Goal: Information Seeking & Learning: Check status

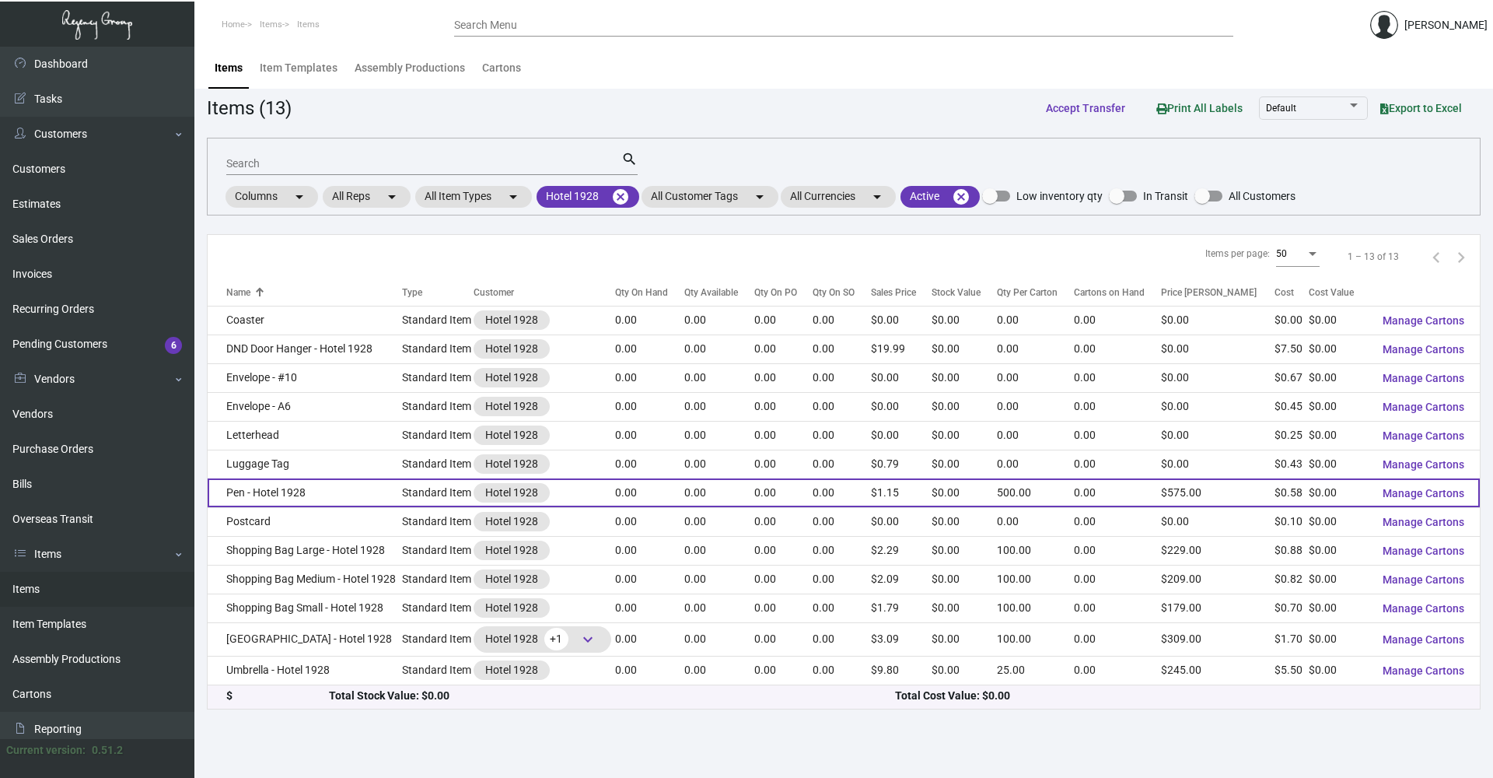
click at [295, 505] on td "Pen - Hotel 1928" at bounding box center [305, 492] width 194 height 29
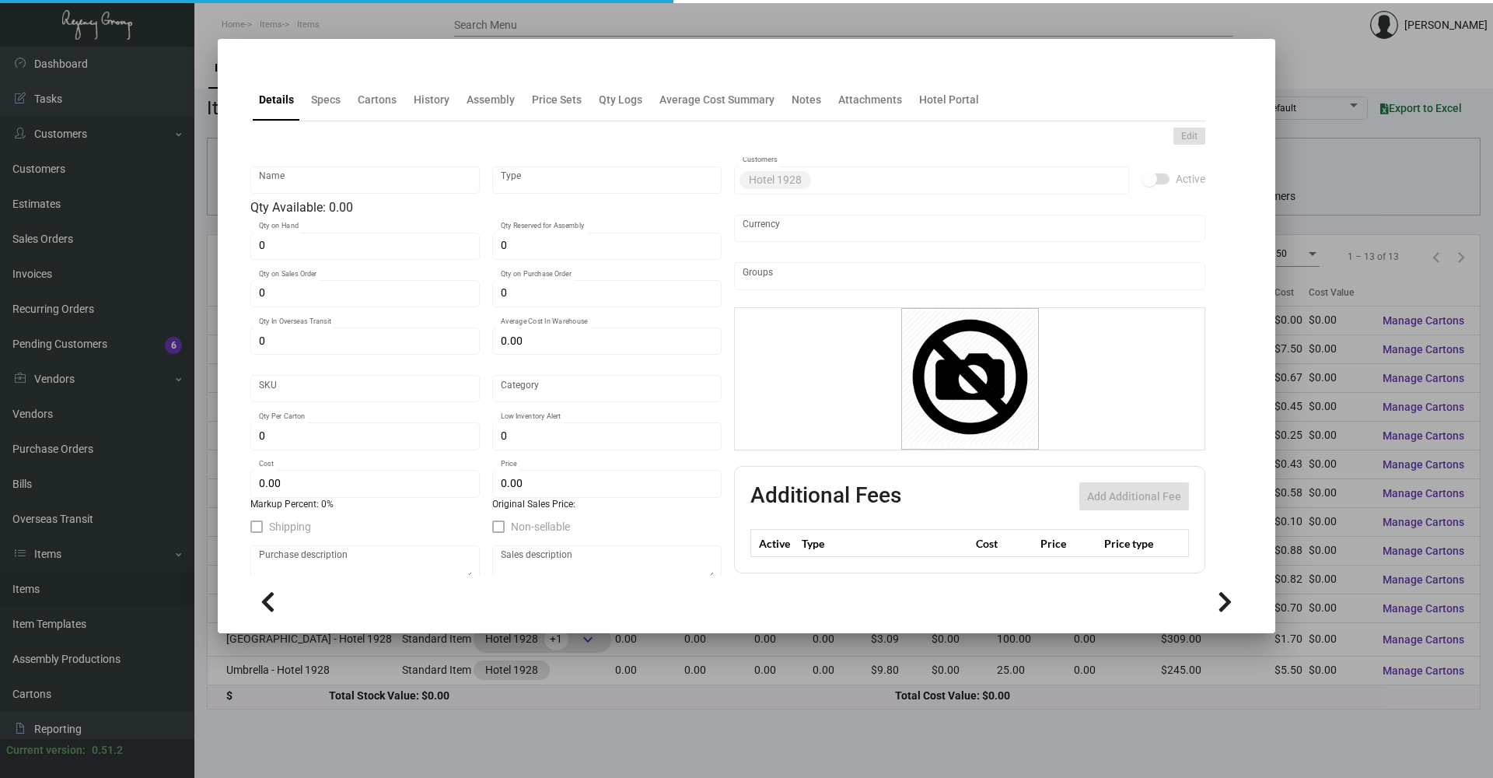
type input "Pen - Hotel 1928"
type input "Standard Item"
type input "$ 0.58"
type input "Overseas"
type input "500"
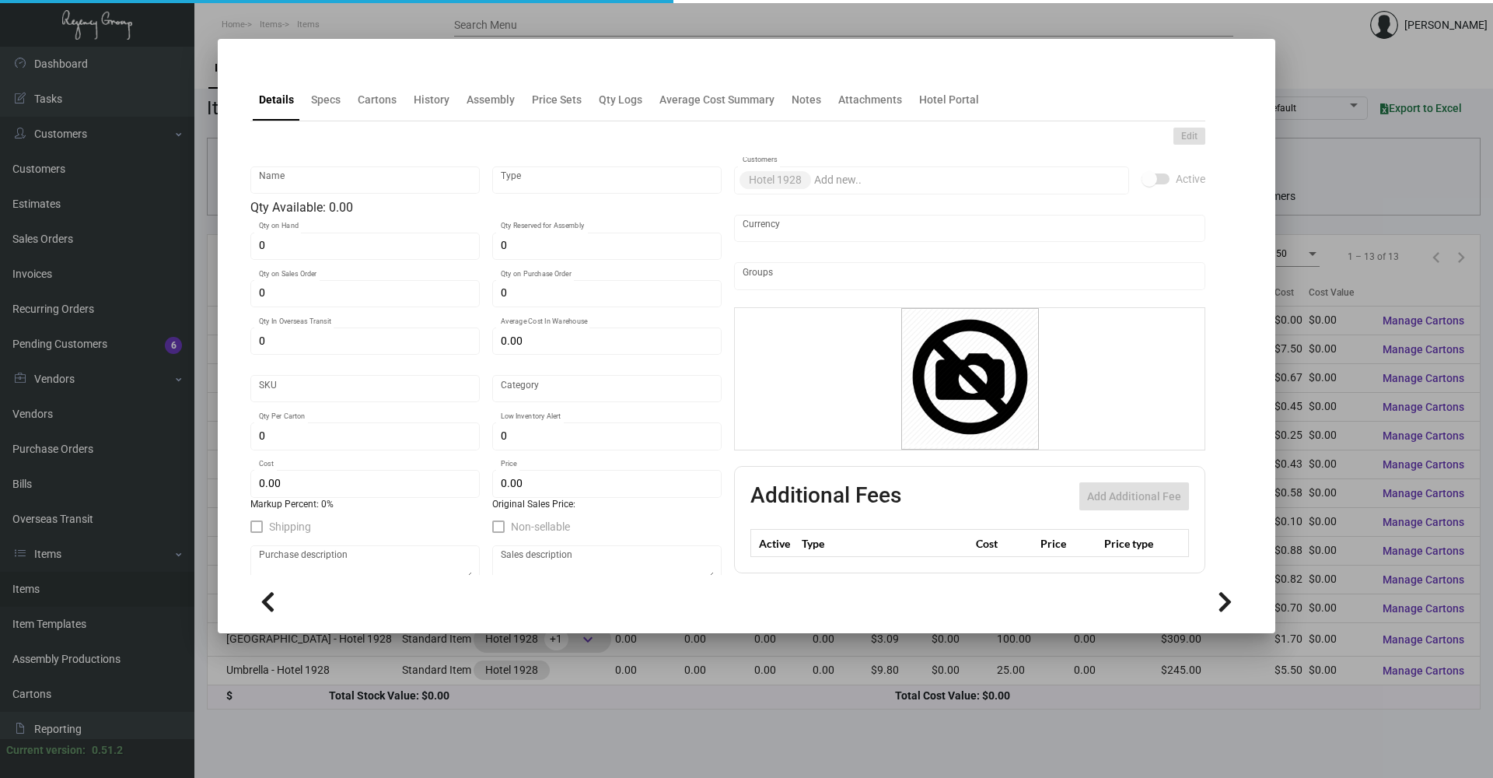
type input "$ 0.58"
type input "$ 1.15"
checkbox input "true"
type input "United States Dollar $"
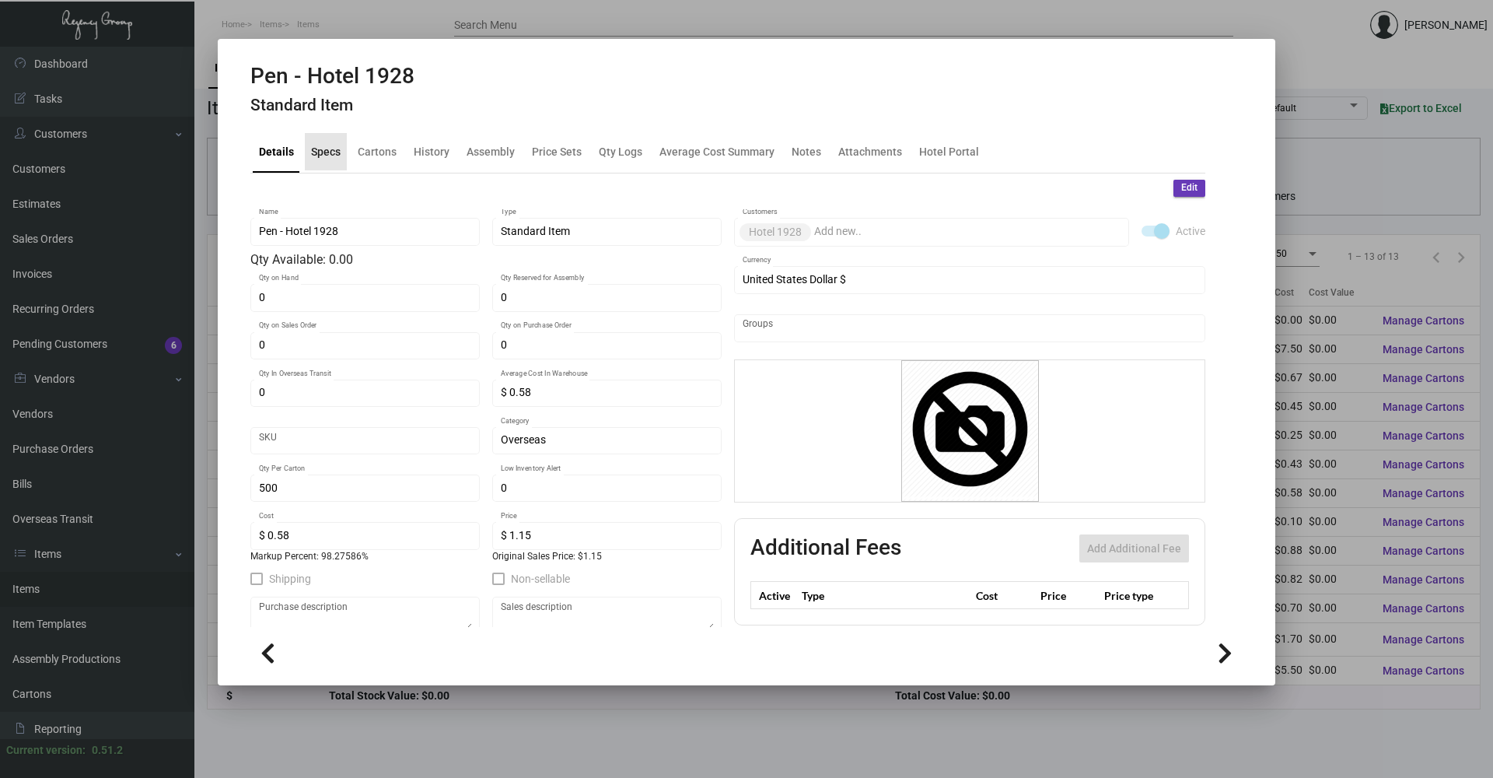
click at [343, 167] on div "Specs" at bounding box center [326, 151] width 42 height 37
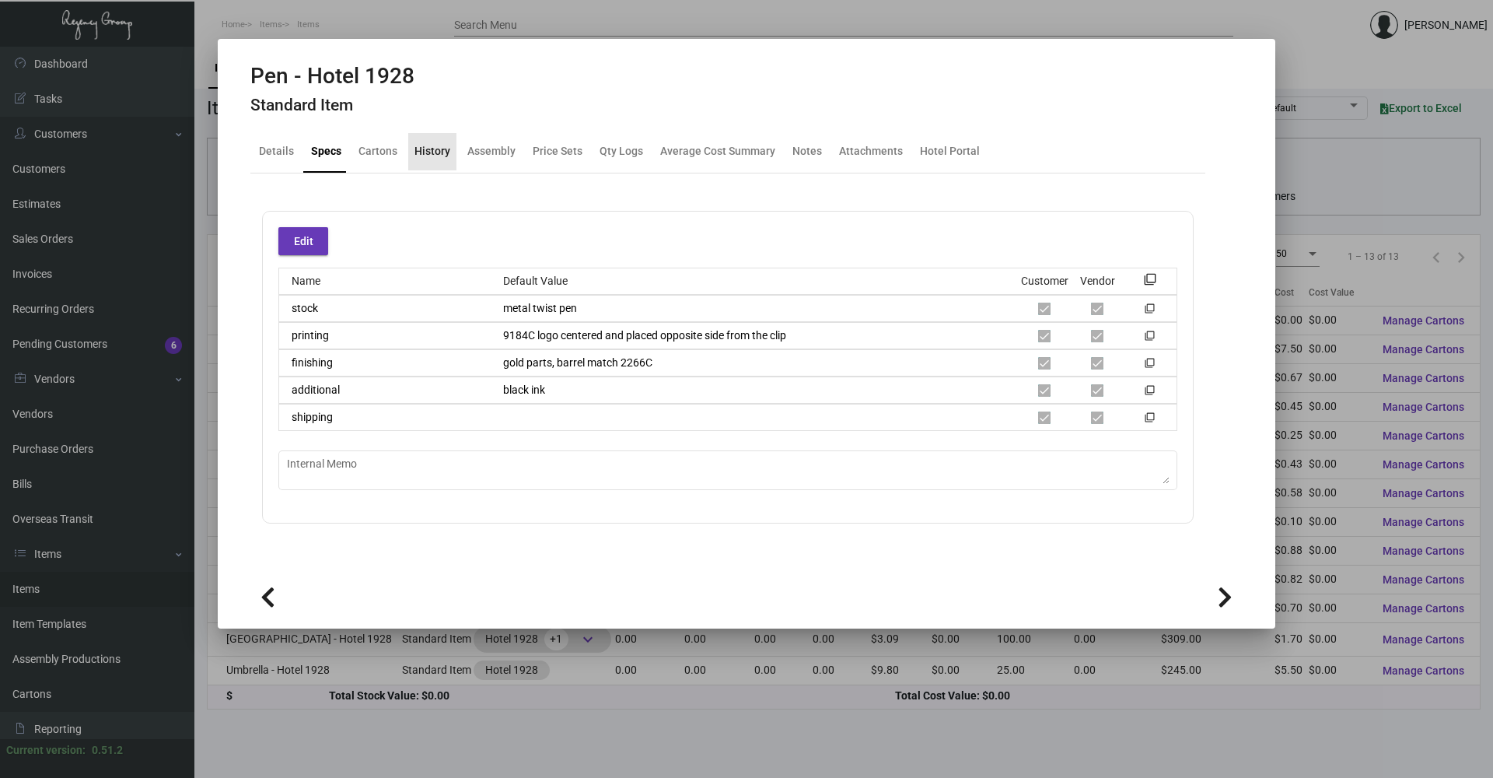
click at [450, 160] on div "History" at bounding box center [432, 151] width 48 height 37
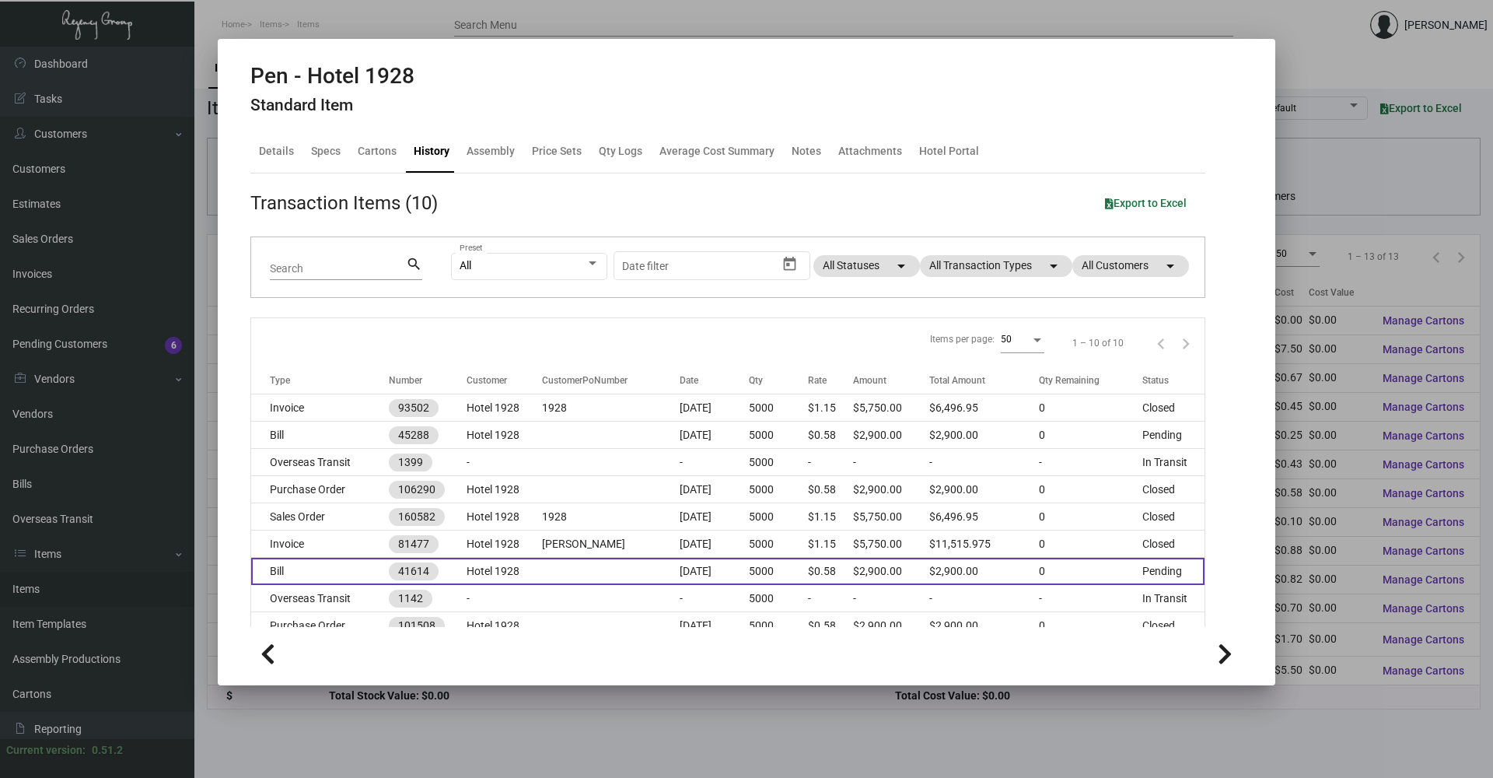
scroll to position [77, 0]
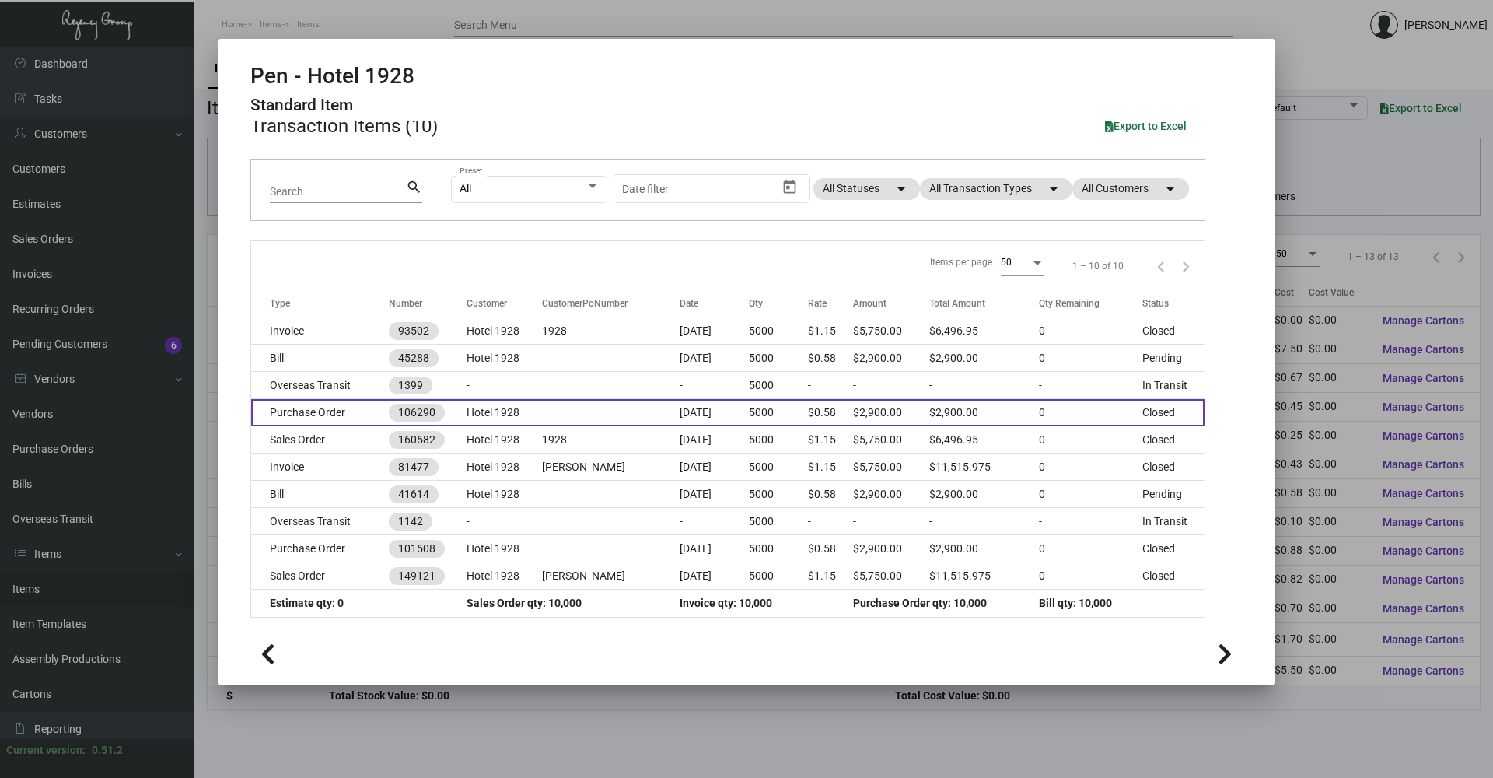
click at [446, 404] on td "106290" at bounding box center [428, 412] width 78 height 27
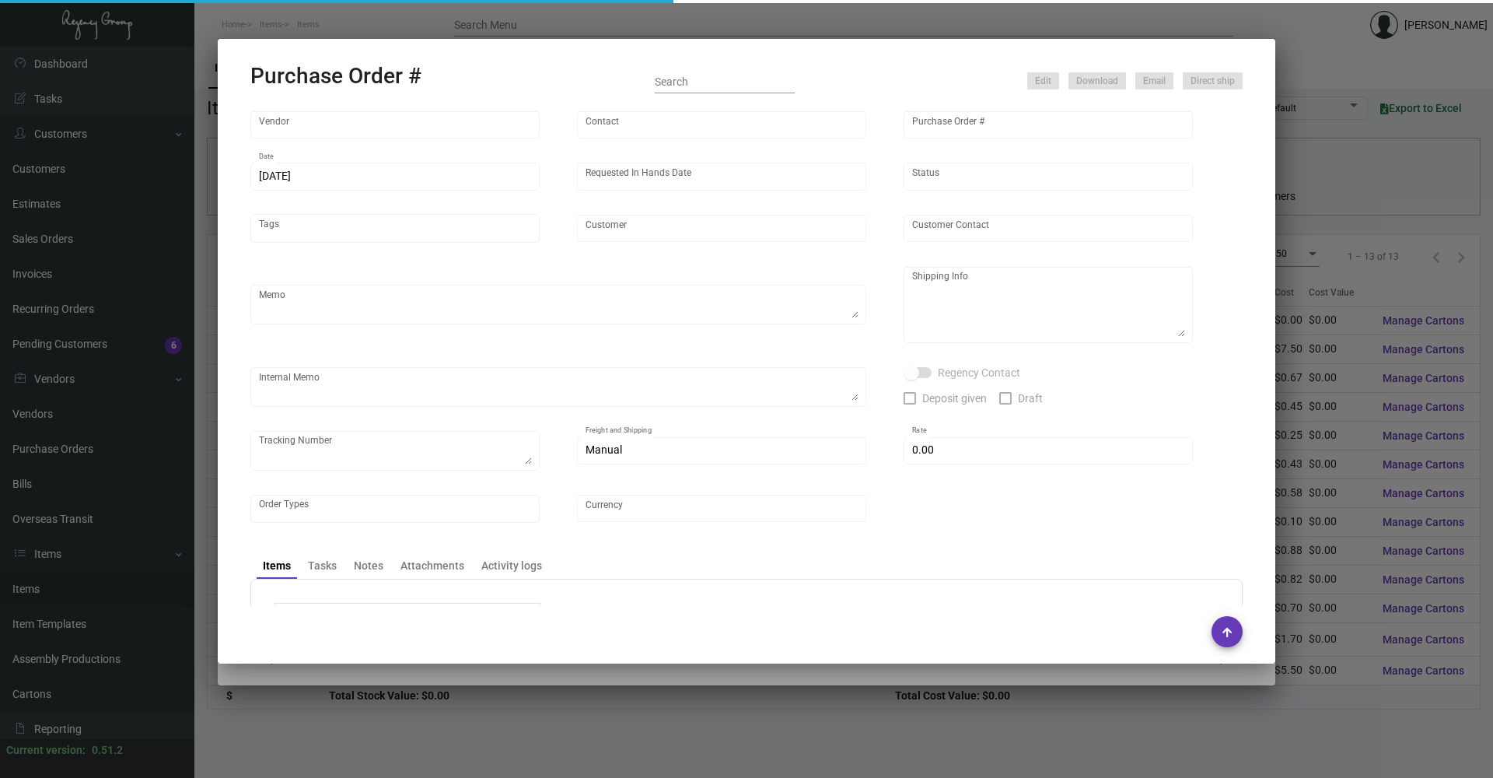
type input "Prostar - Pens"
type input "[PERSON_NAME]"
type input "106290"
type input "[DATE]"
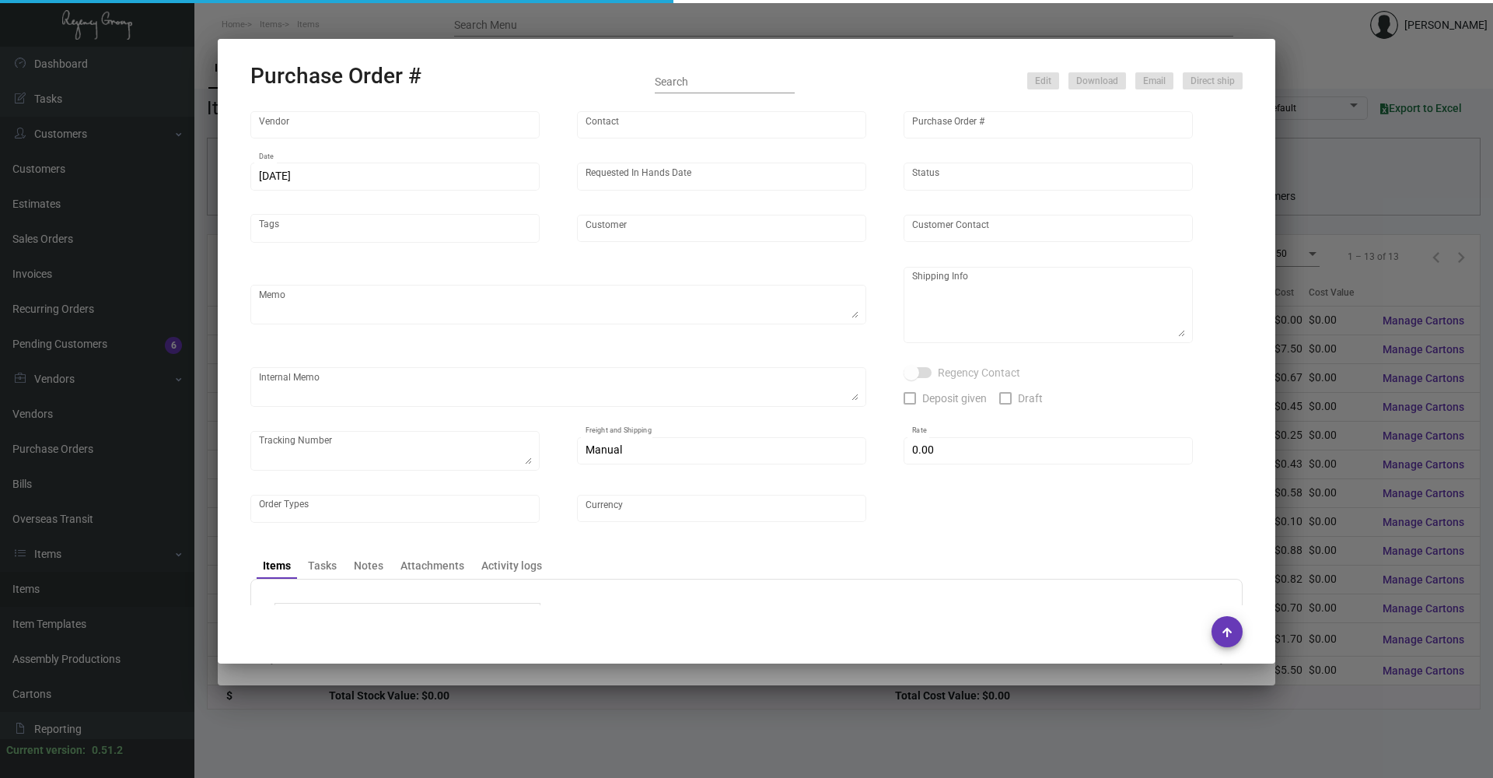
type input "Hotel 1928"
type textarea "Please ship by air to our NJ warehouse."
type textarea "Regency Group NJ - [PERSON_NAME] [STREET_ADDRESS]"
checkbox input "true"
type input "$ 0.00"
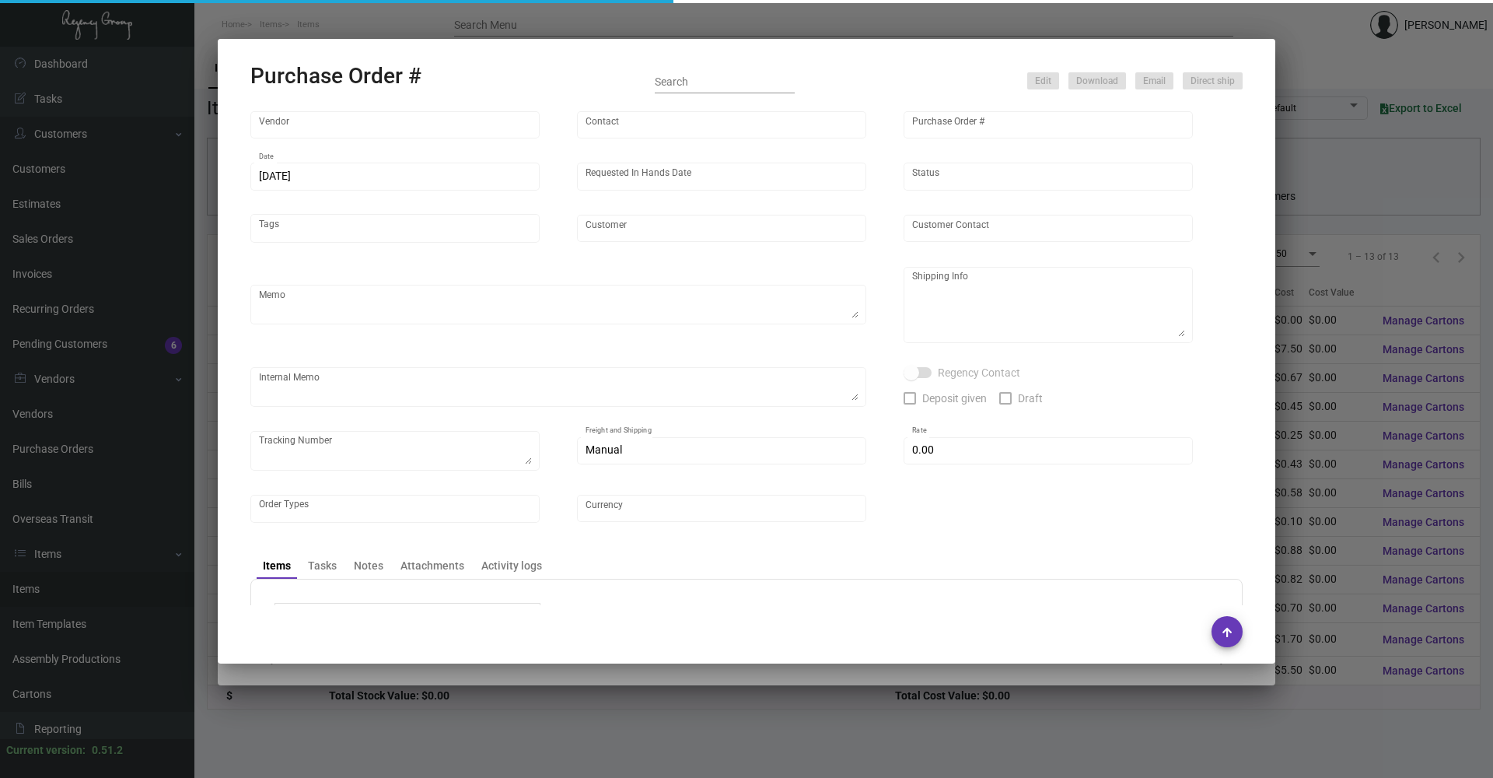
type input "United States Dollar $"
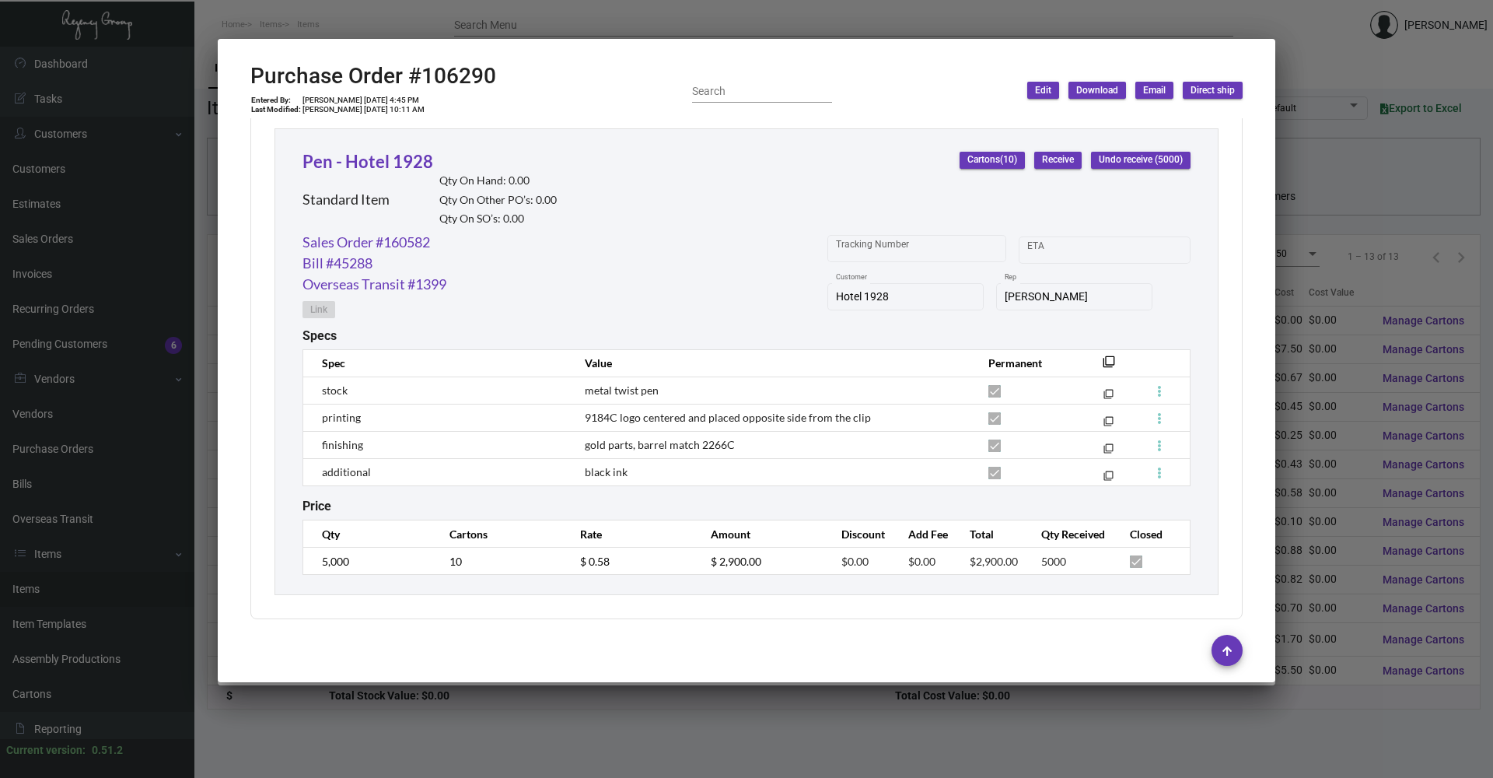
scroll to position [721, 0]
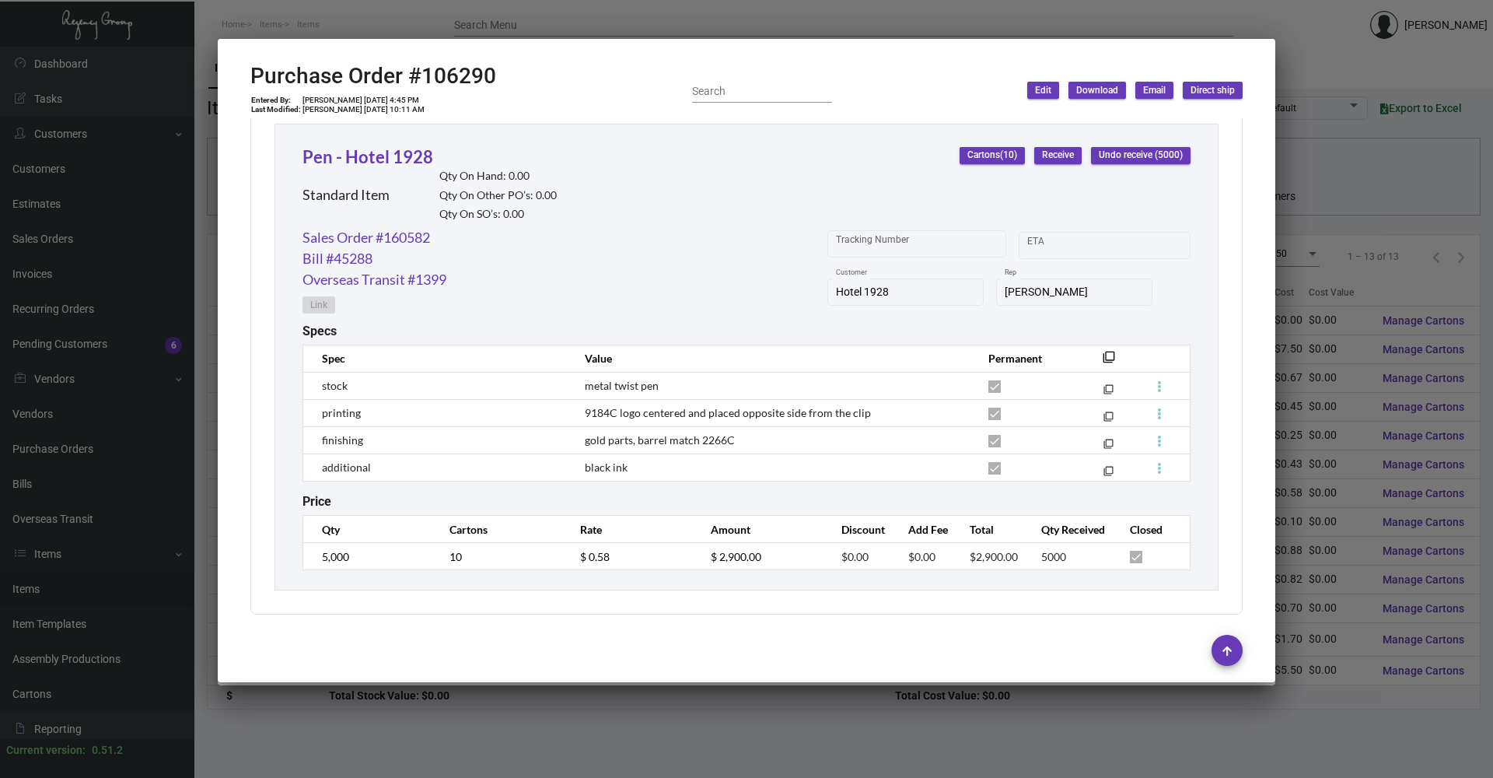
click at [601, 707] on div at bounding box center [746, 389] width 1493 height 778
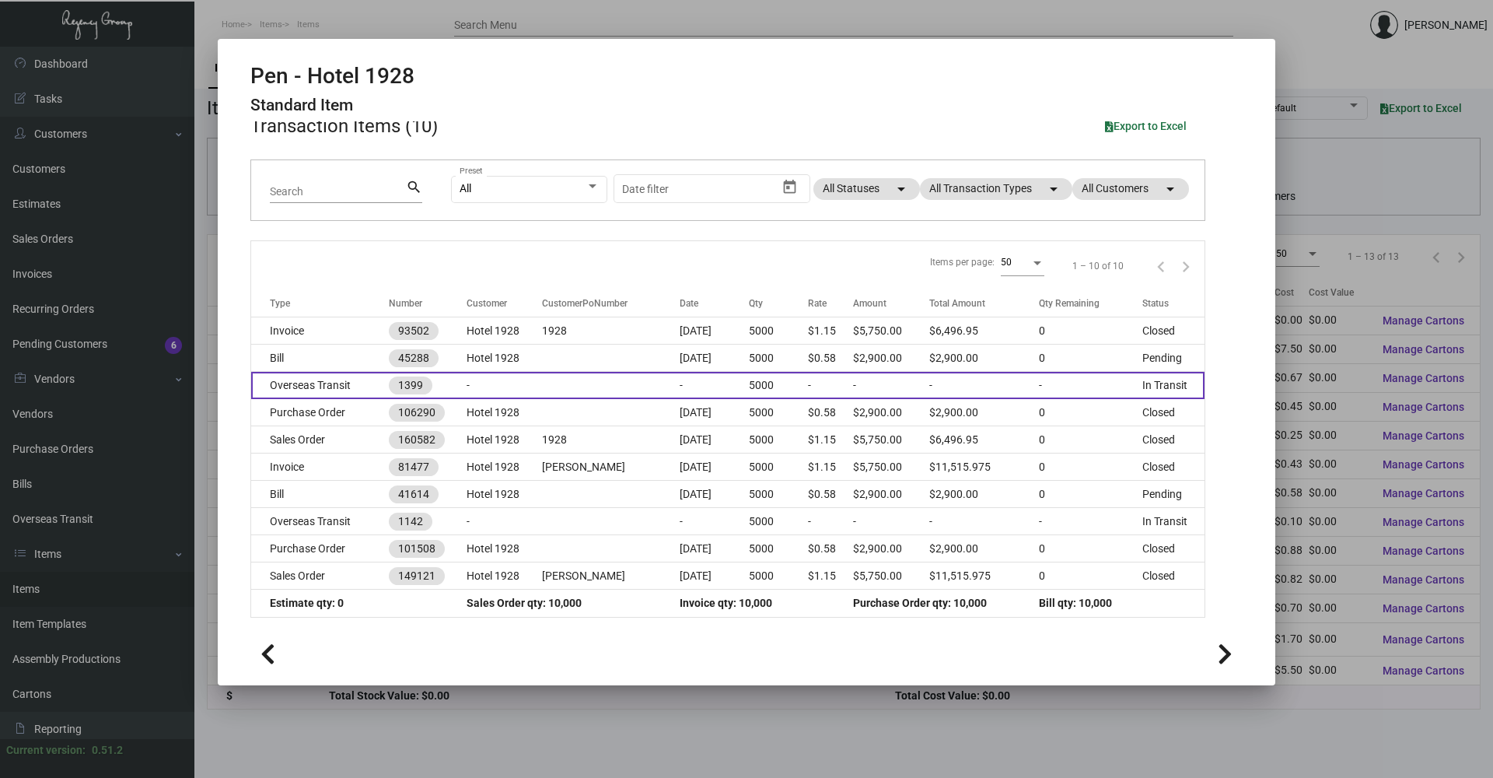
click at [499, 390] on td "-" at bounding box center [504, 385] width 75 height 27
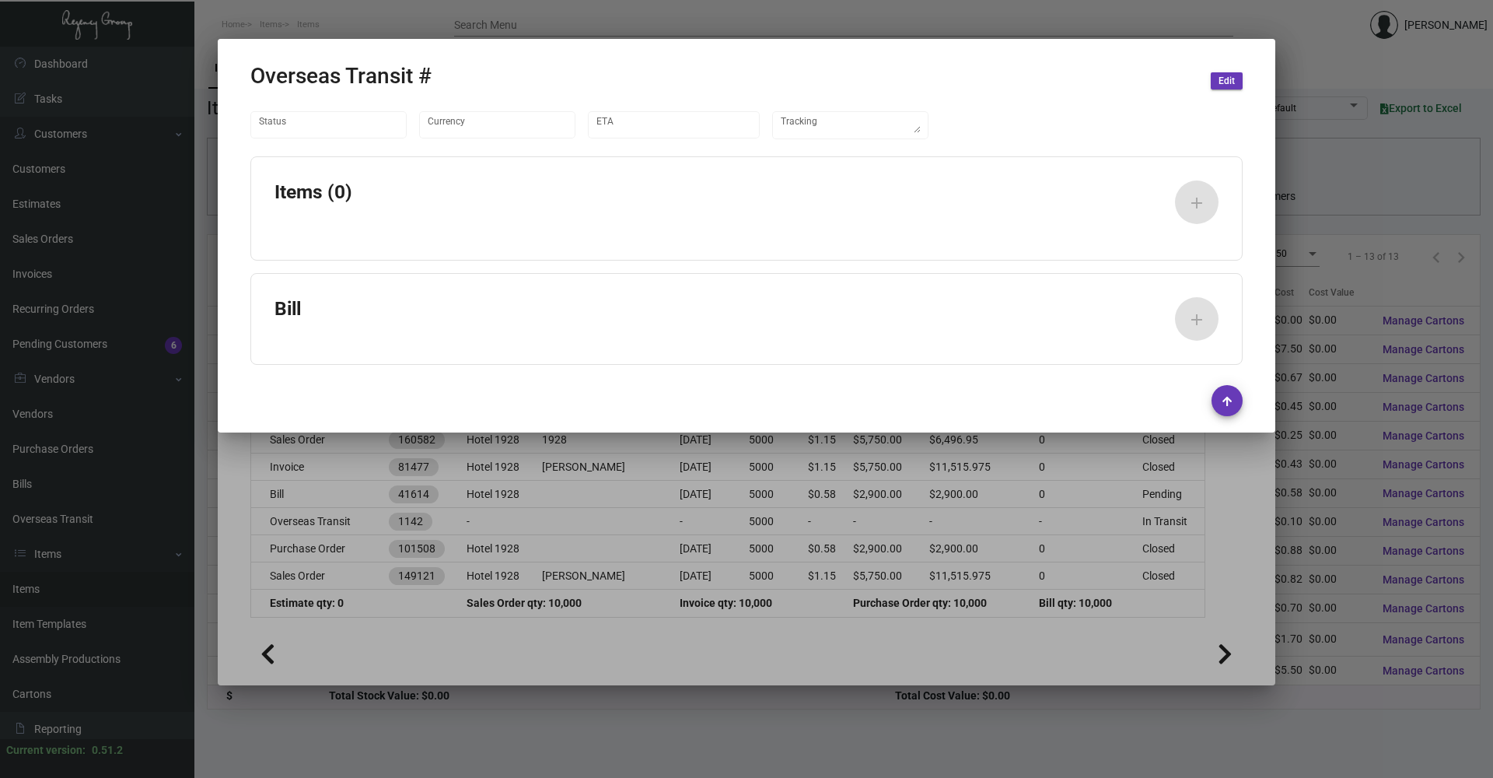
type input "United States Dollar $"
type input "[DATE]"
type textarea "UPS#1ZV1Y6740416609480"
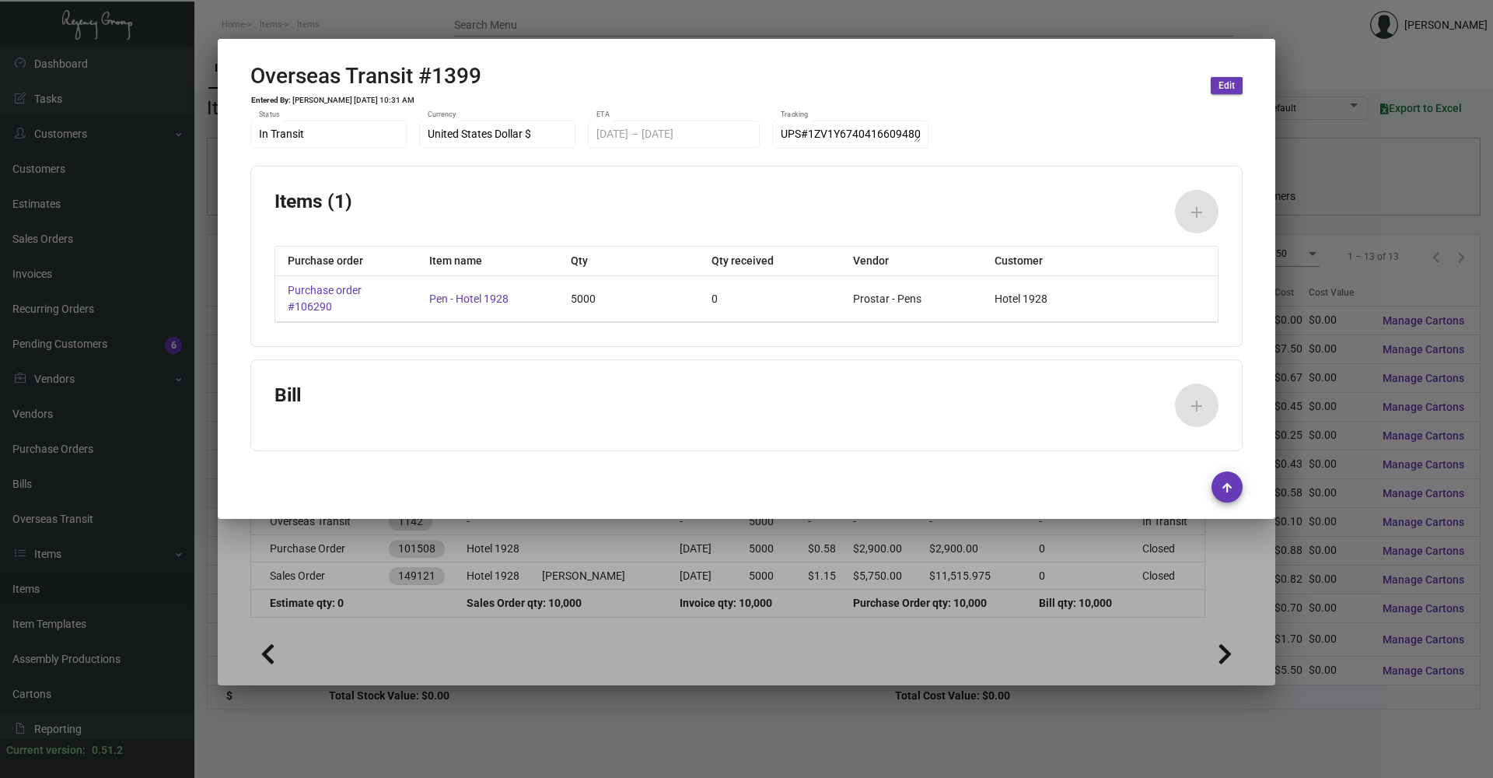
click at [718, 621] on div at bounding box center [746, 389] width 1493 height 778
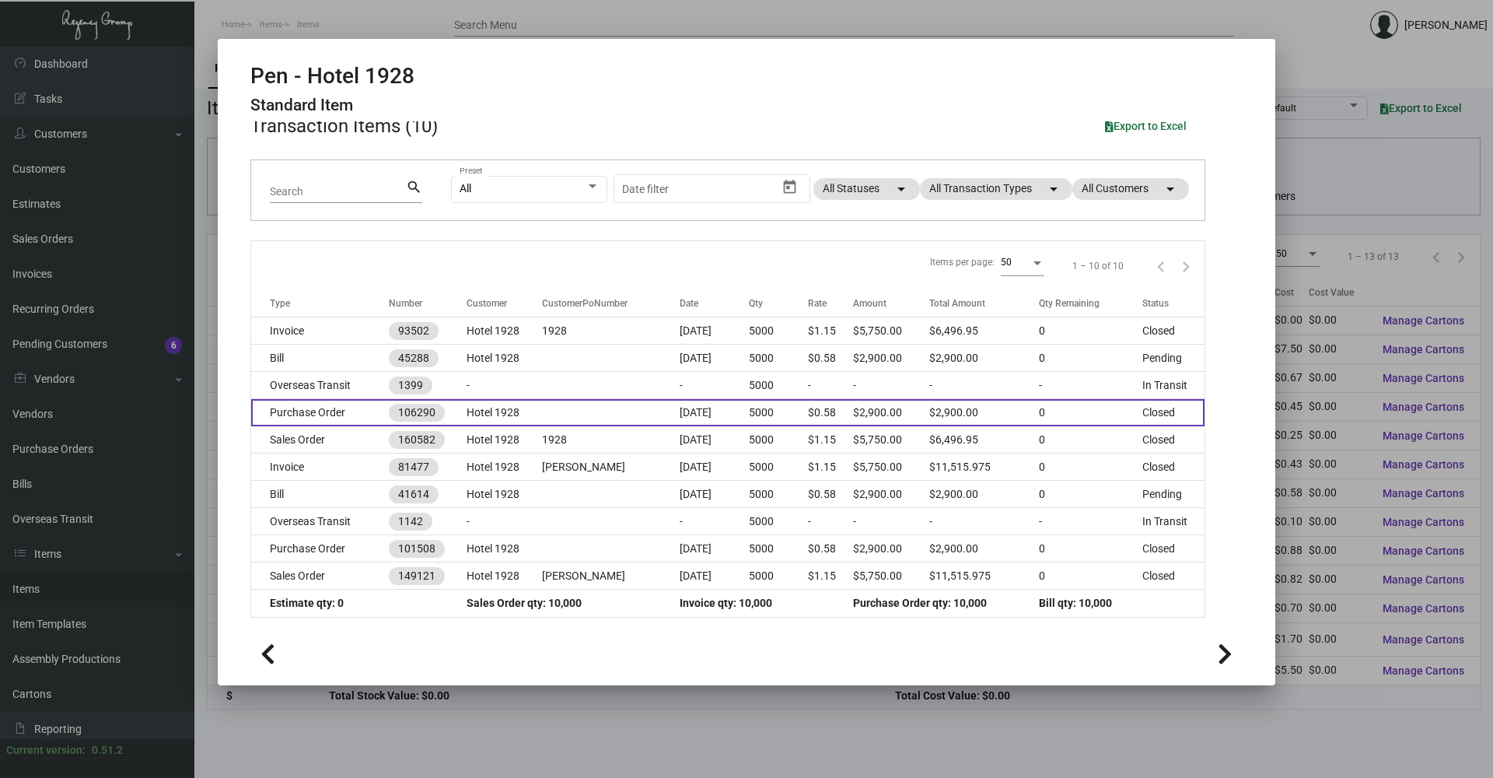
click at [624, 404] on td at bounding box center [611, 412] width 138 height 27
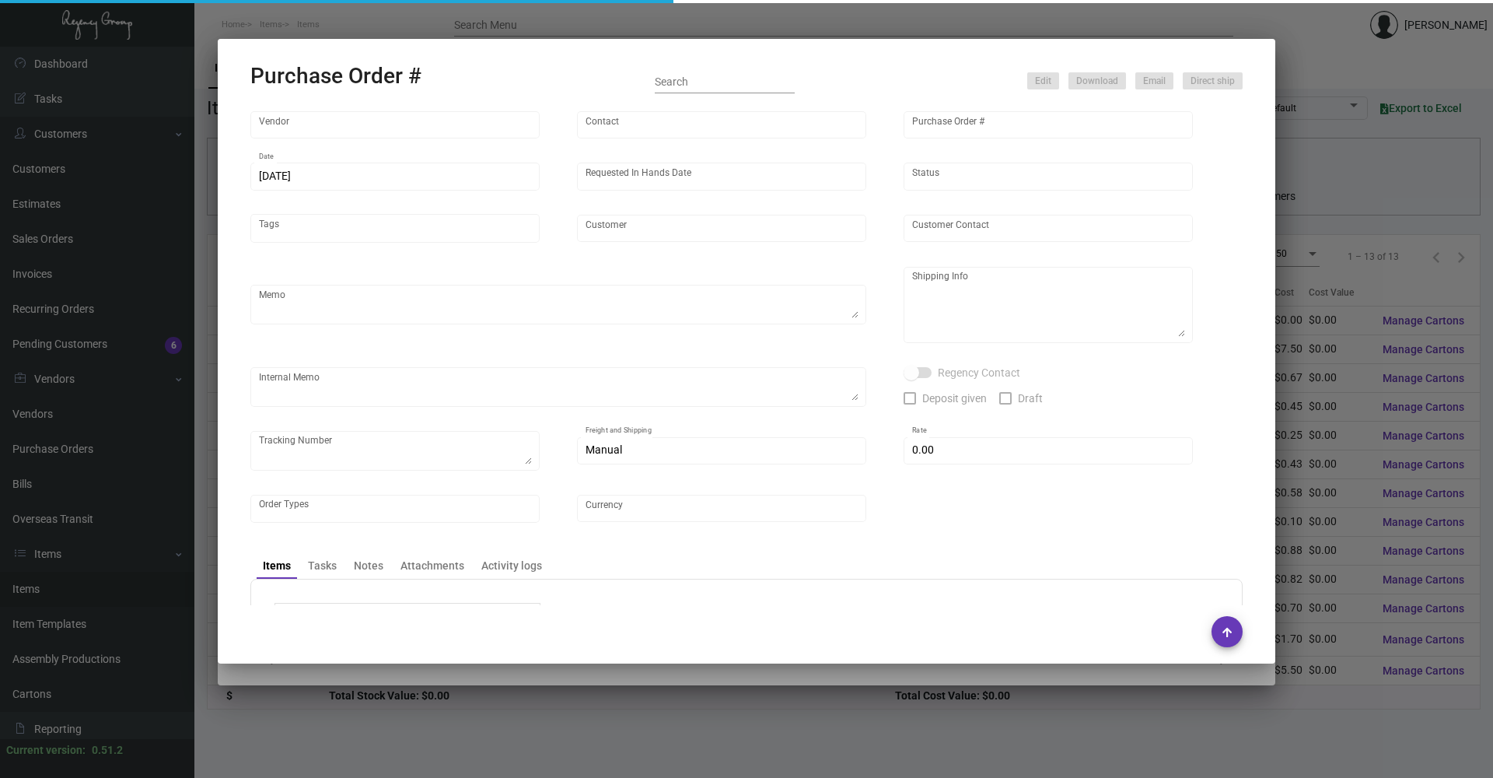
type input "Prostar - Pens"
type input "[PERSON_NAME]"
type input "106290"
type input "[DATE]"
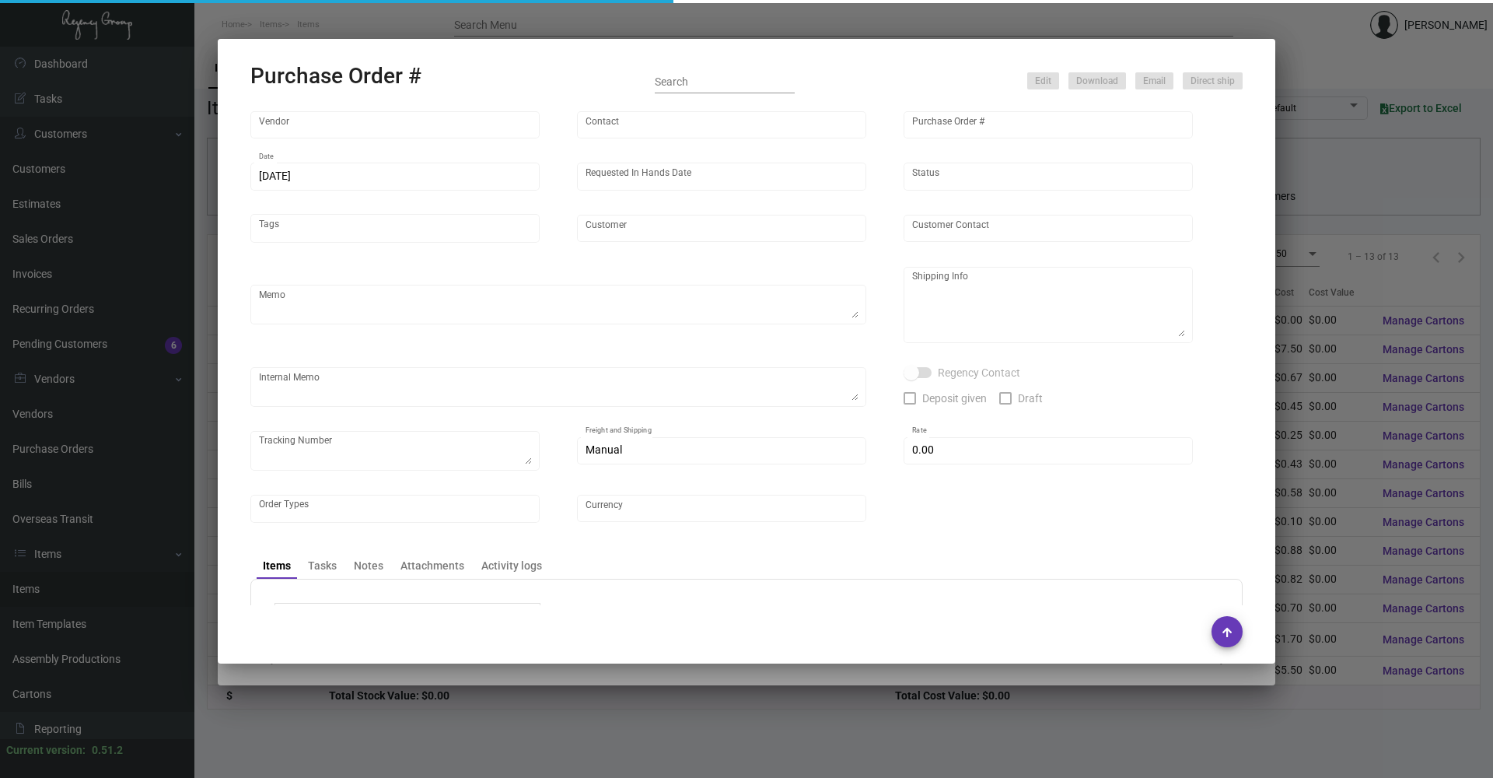
type input "Hotel 1928"
type textarea "Please ship by air to our NJ warehouse."
type textarea "Regency Group NJ - [PERSON_NAME] [STREET_ADDRESS]"
checkbox input "true"
type input "$ 0.00"
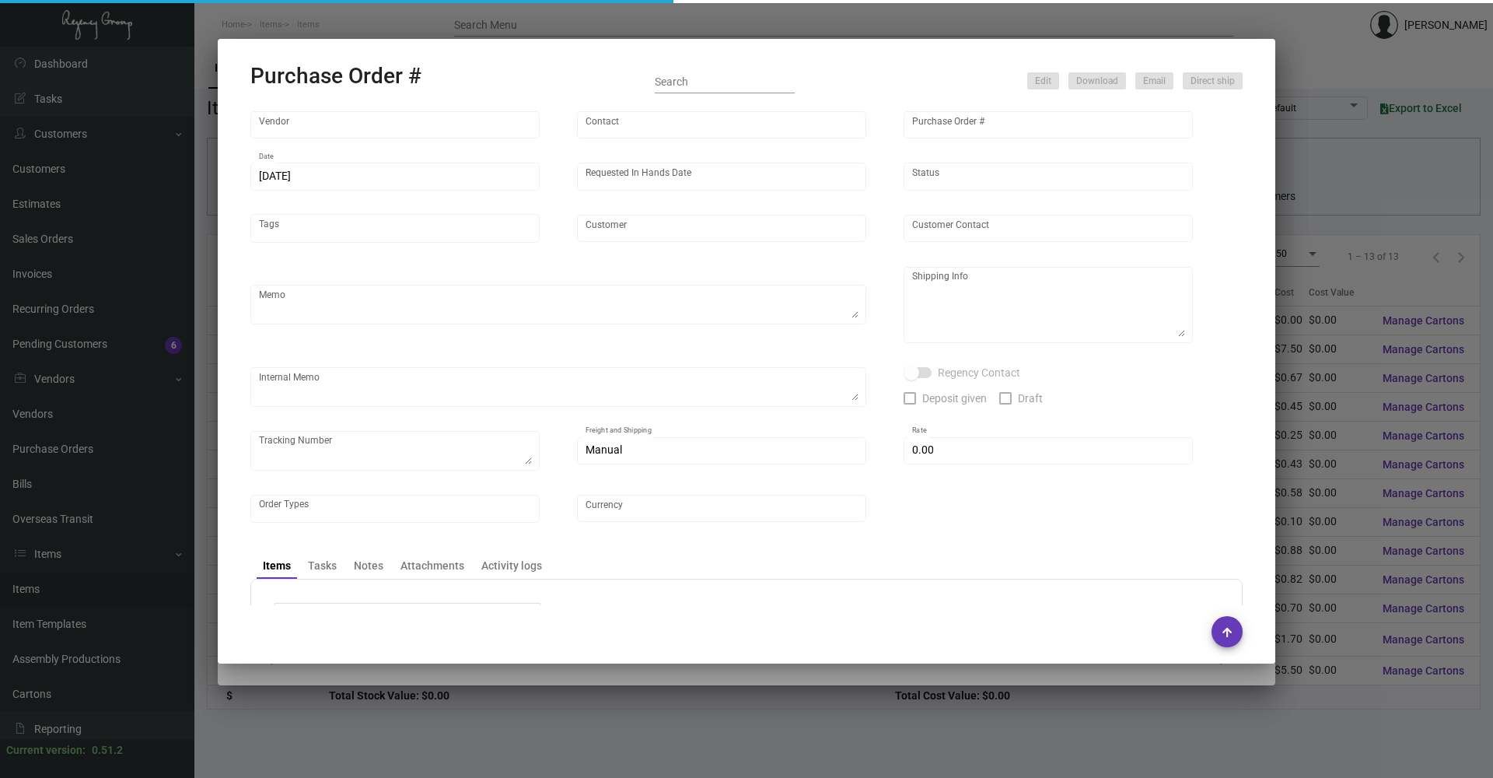
type input "United States Dollar $"
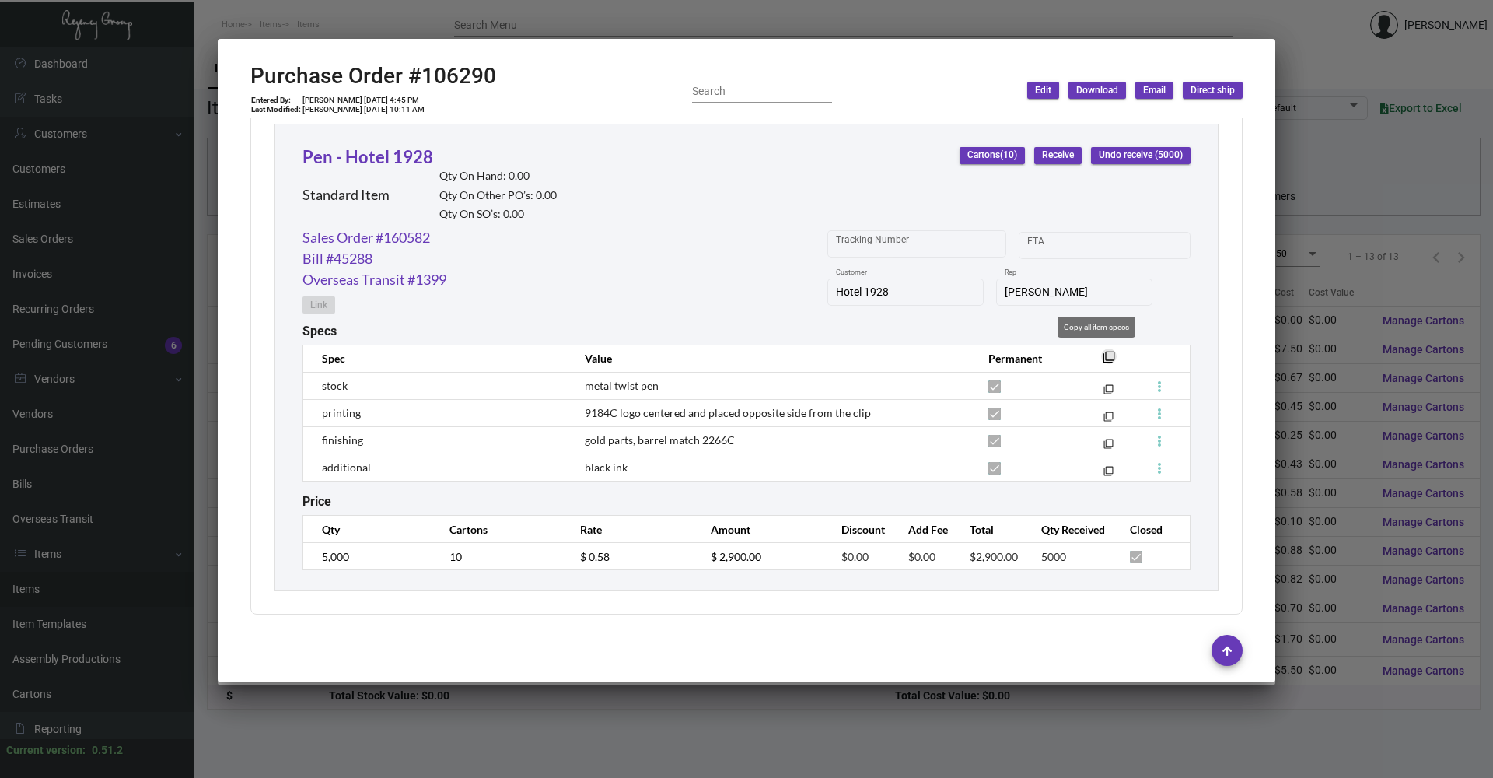
click at [1103, 355] on mat-icon "filter_none" at bounding box center [1109, 361] width 12 height 12
drag, startPoint x: 508, startPoint y: 75, endPoint x: 423, endPoint y: 78, distance: 85.6
click at [423, 78] on div "Purchase Order #106290 Entered By: [PERSON_NAME] [DATE] 4:45 PM Last Modified: …" at bounding box center [746, 90] width 992 height 55
click at [458, 43] on icon at bounding box center [457, 37] width 14 height 16
copy h2 "106290"
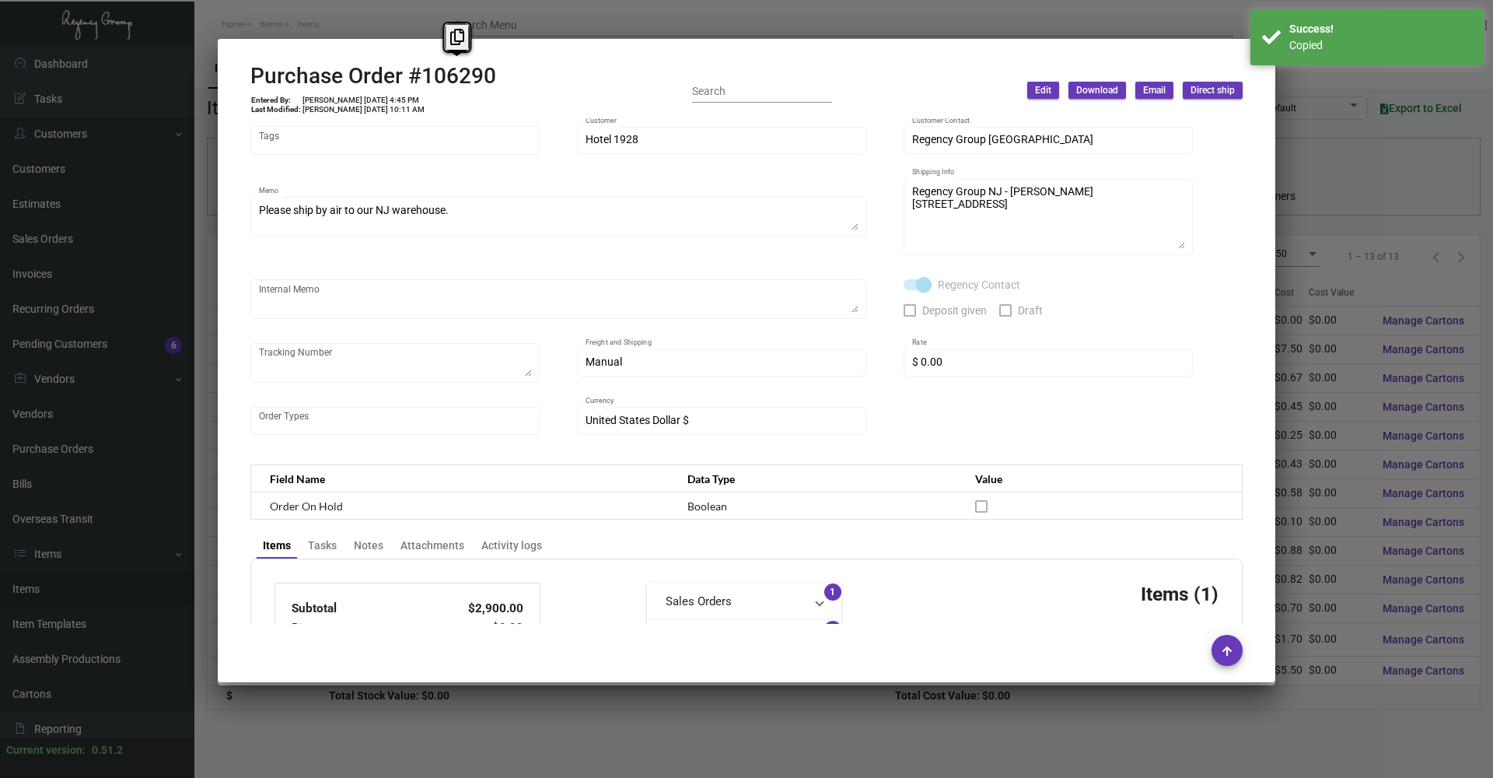
scroll to position [0, 0]
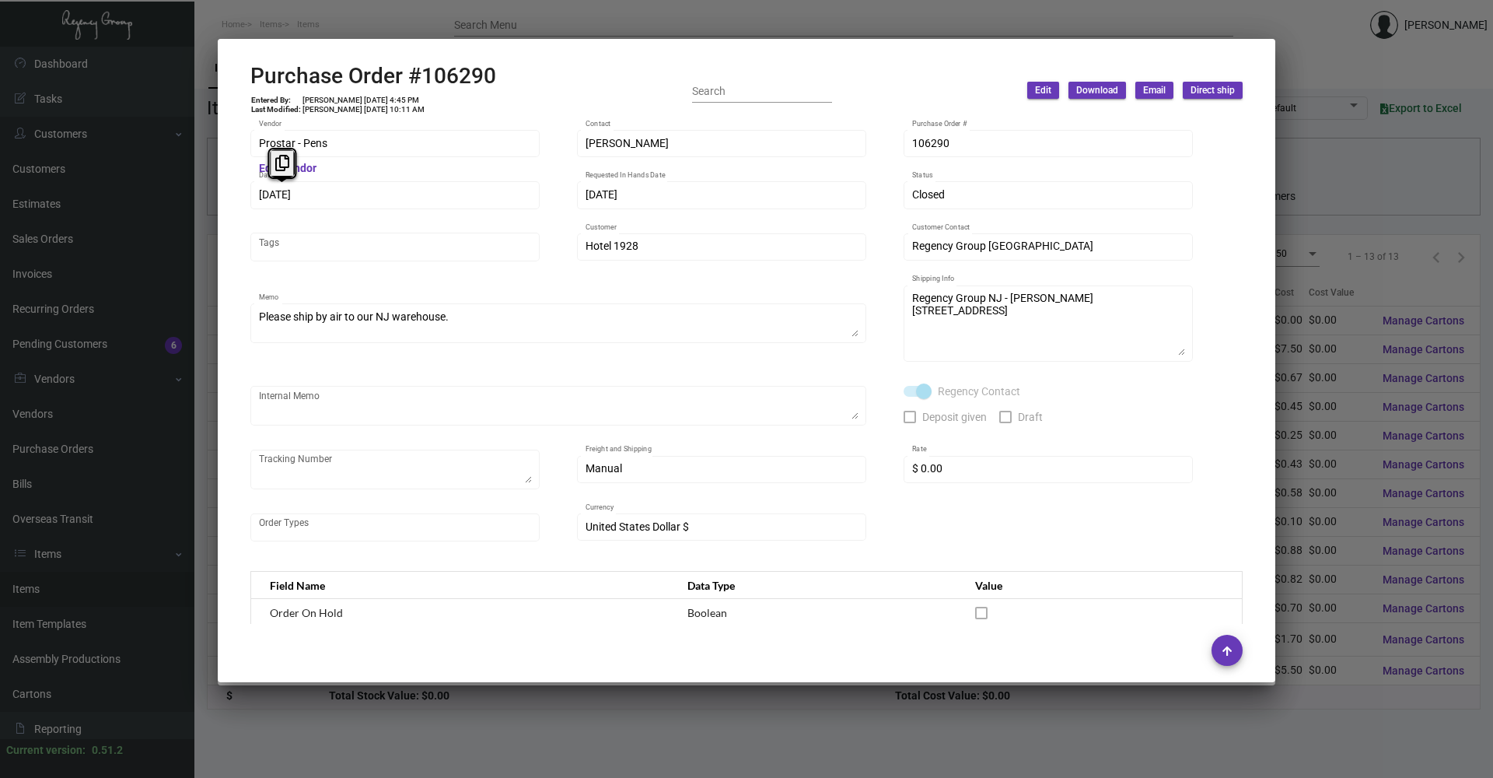
click at [260, 204] on div "[DATE] Date" at bounding box center [395, 194] width 273 height 30
click at [285, 161] on icon at bounding box center [282, 163] width 14 height 16
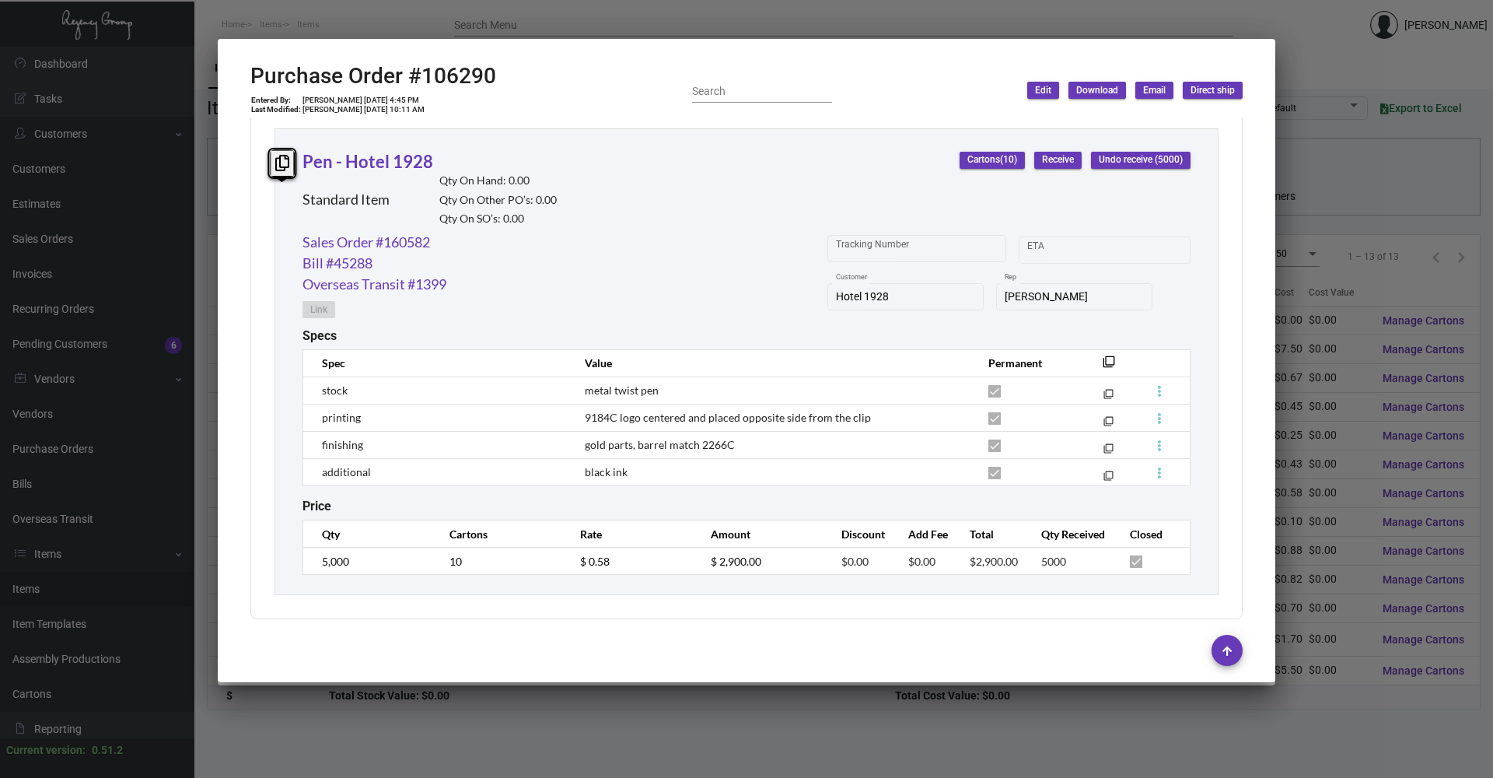
scroll to position [721, 0]
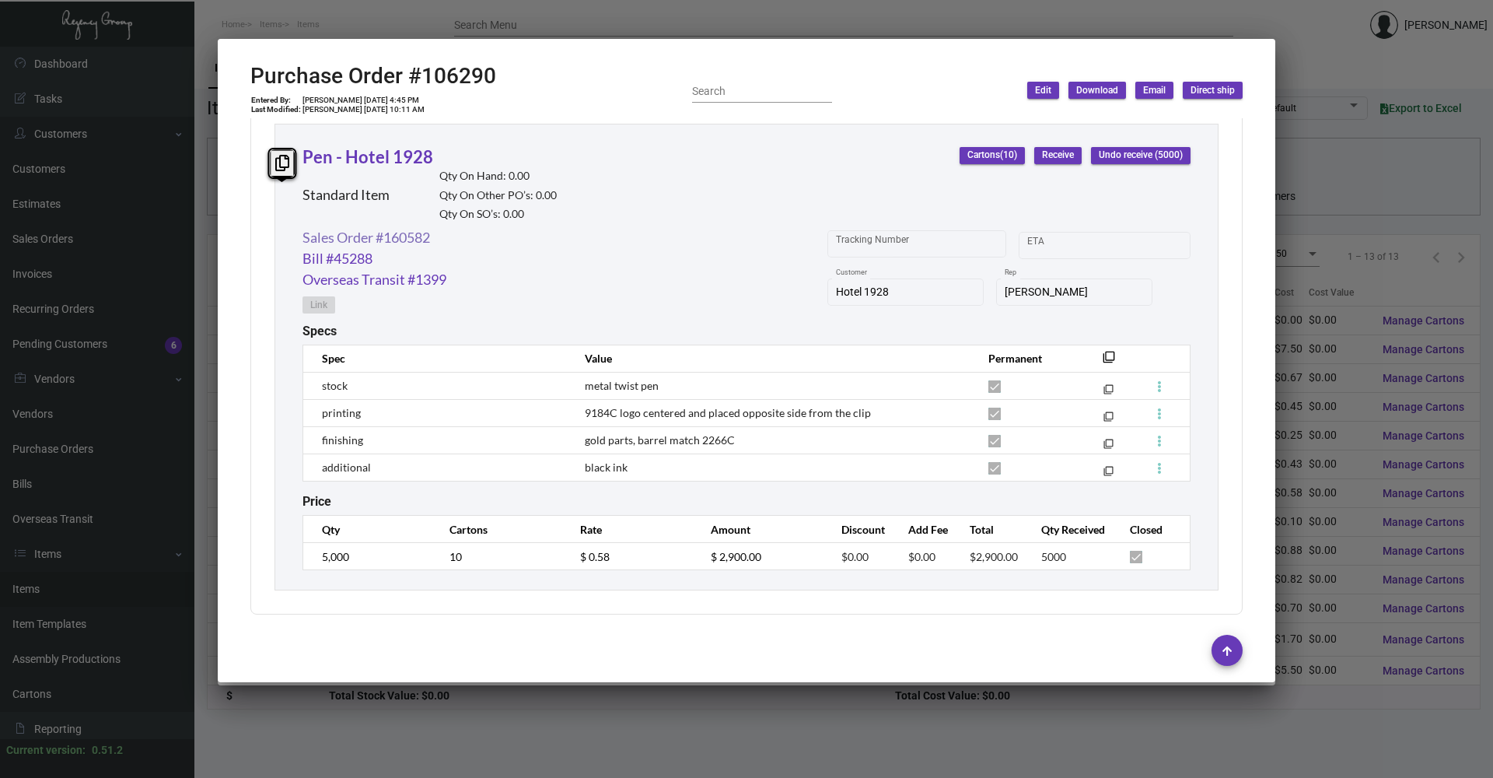
click at [421, 234] on link "Sales Order #160582" at bounding box center [366, 237] width 128 height 21
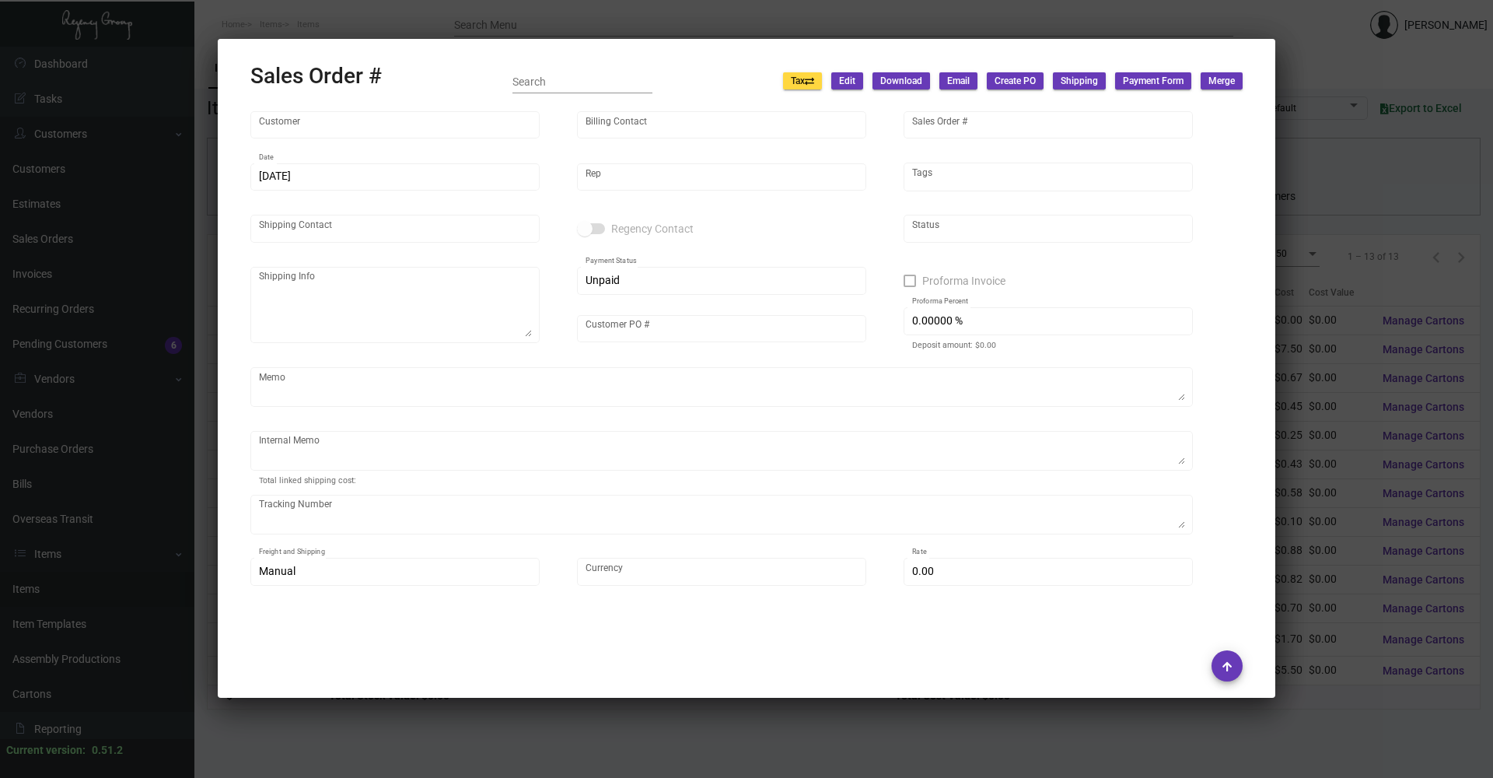
type input "Hotel 1928"
type input "Accounts Payable"
type input "160582"
type input "[DATE]"
type input "[PERSON_NAME]"
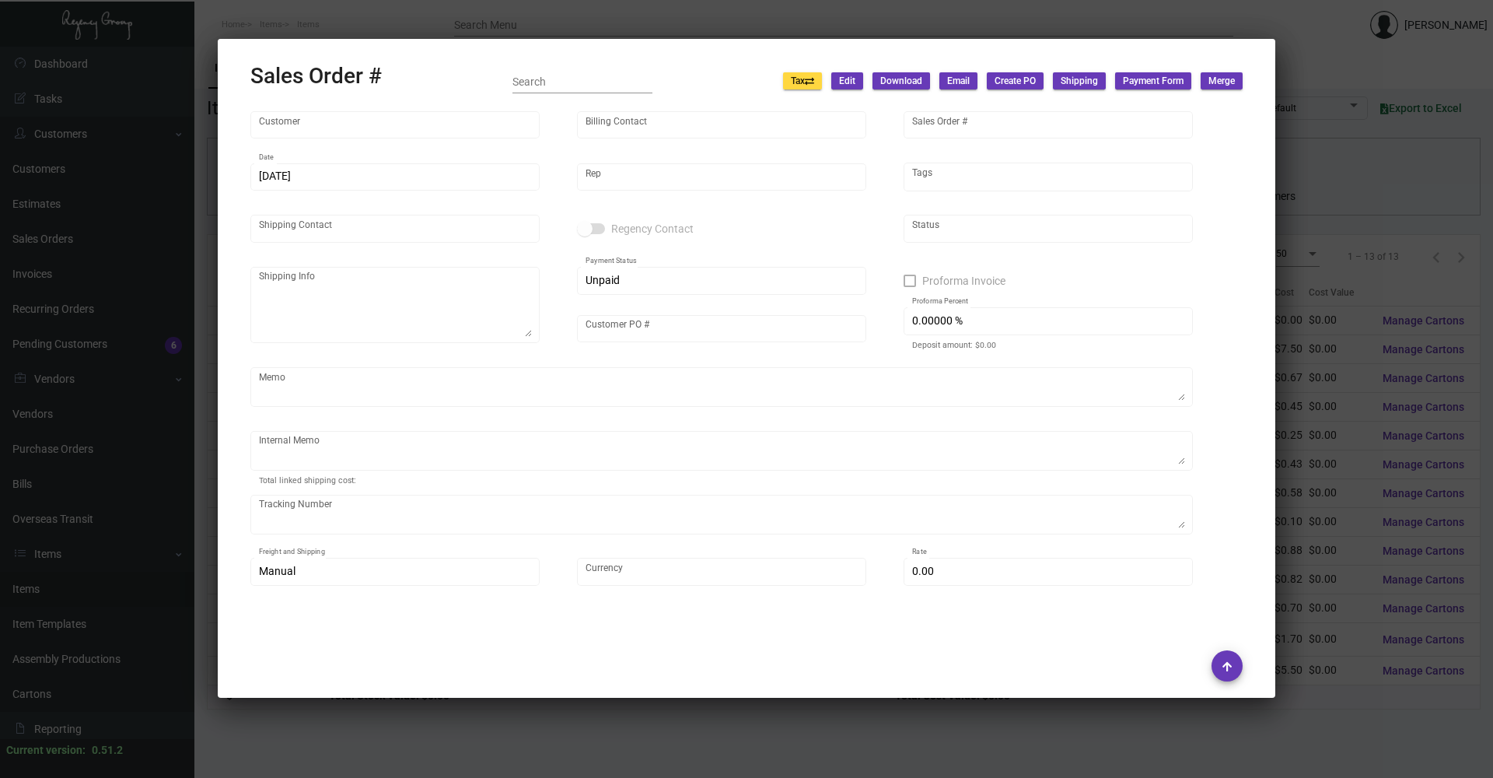
type input "[PERSON_NAME]"
type textarea "Hotel 1928 - [PERSON_NAME] [STREET_ADDRESS][US_STATE]"
type input "1928"
type textarea "9.30 178.00 - 5000 PENS"
type input "United States Dollar $"
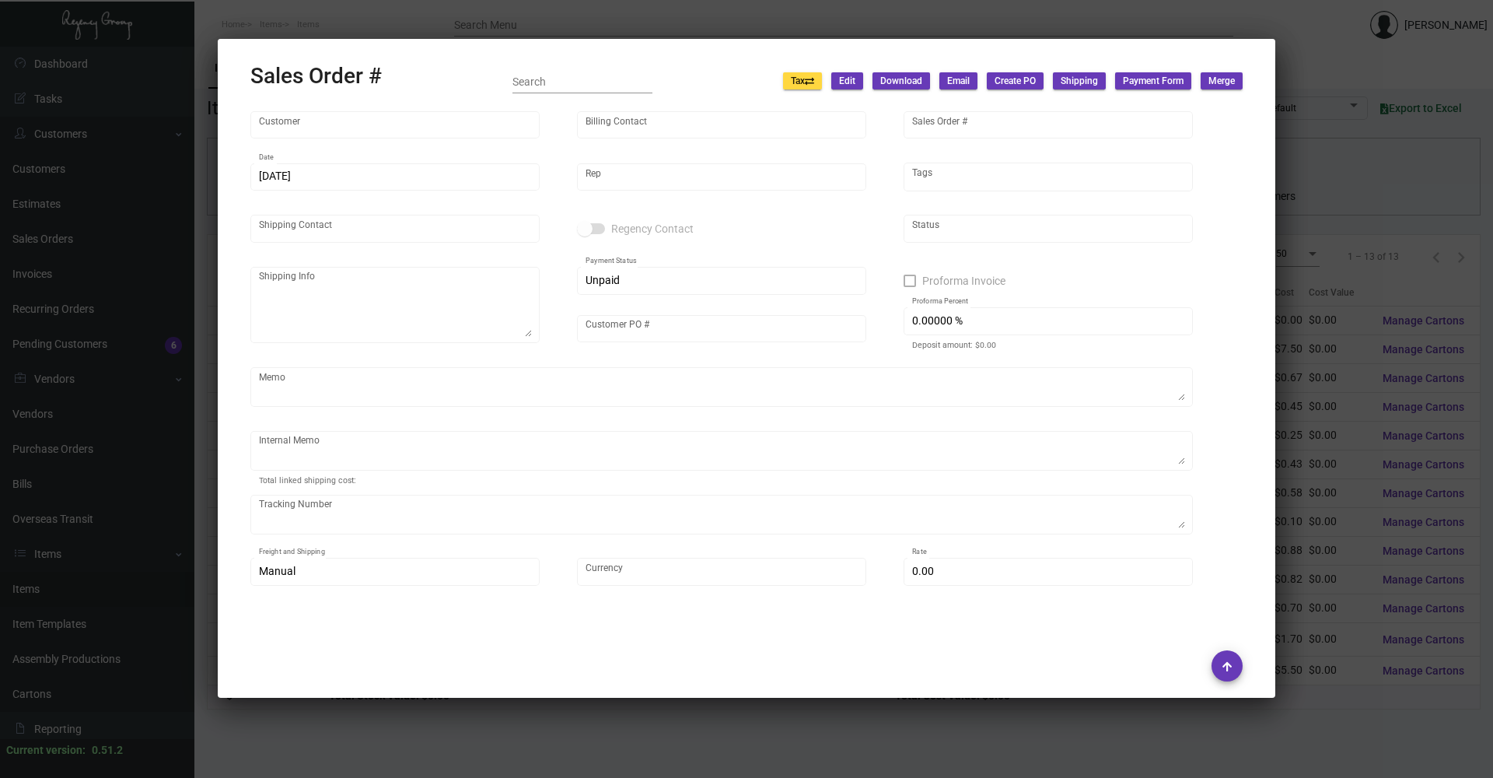
type input "$ 207.95"
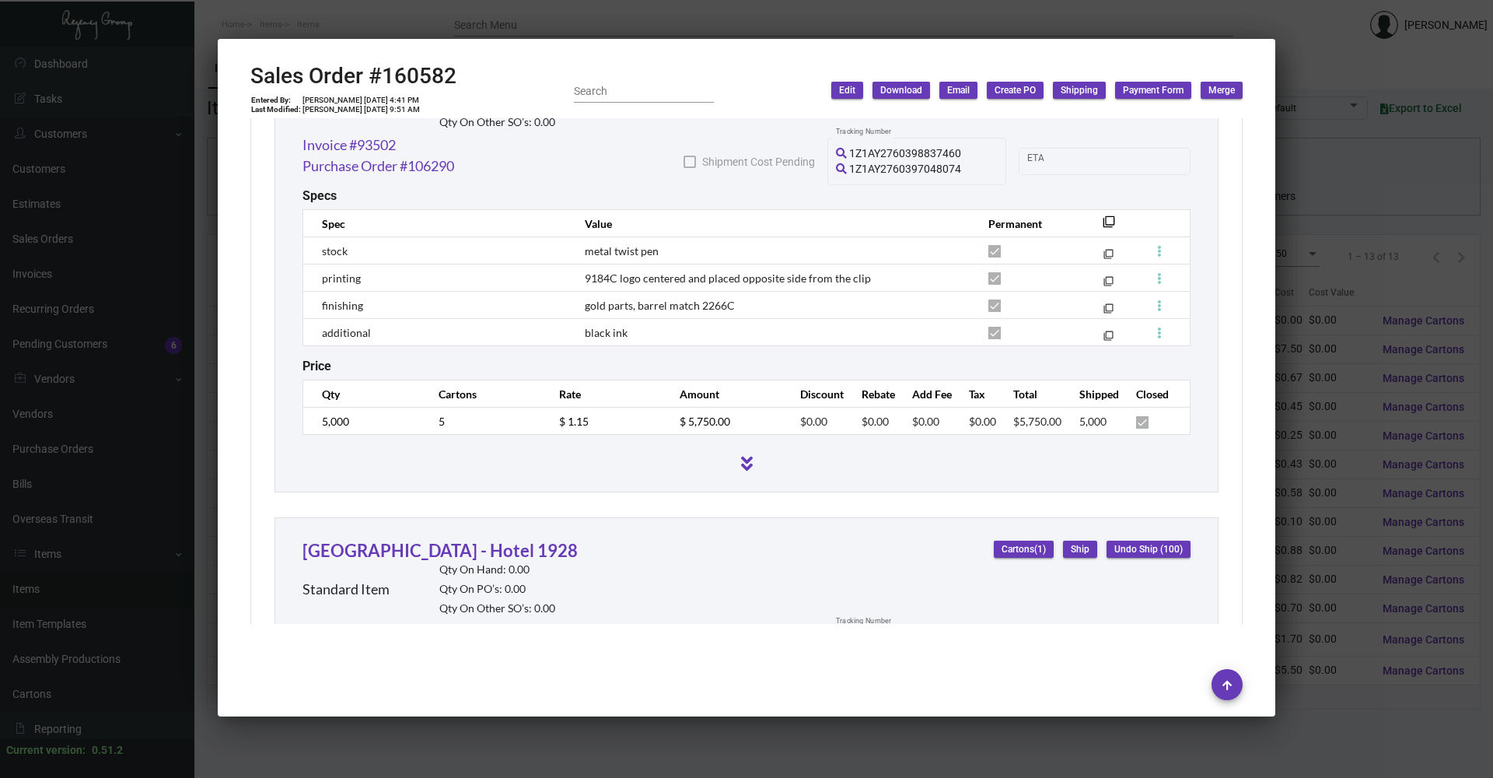
scroll to position [1011, 0]
